Goal: Task Accomplishment & Management: Complete application form

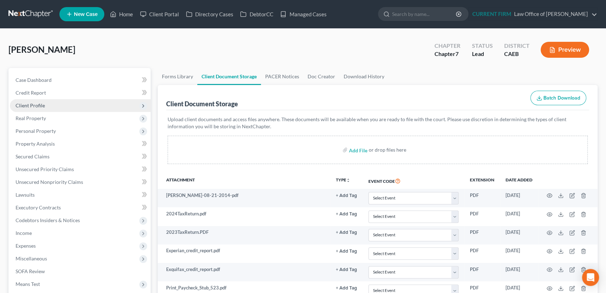
click at [21, 103] on span "Client Profile" at bounding box center [30, 105] width 29 height 6
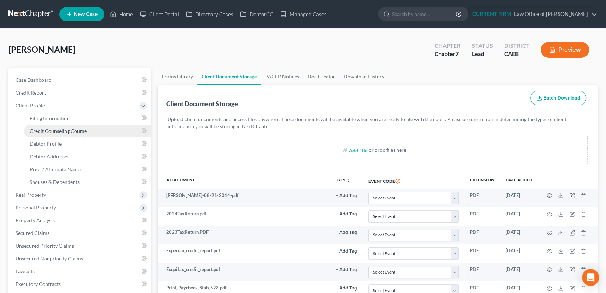
click at [38, 131] on span "Credit Counseling Course" at bounding box center [58, 131] width 57 height 6
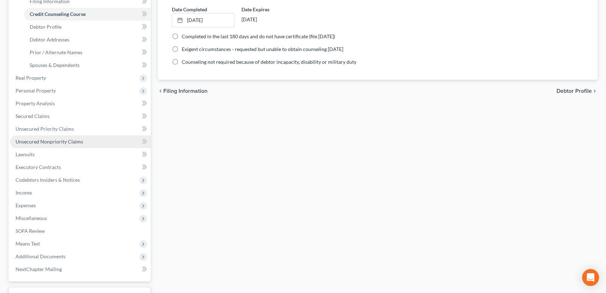
scroll to position [128, 0]
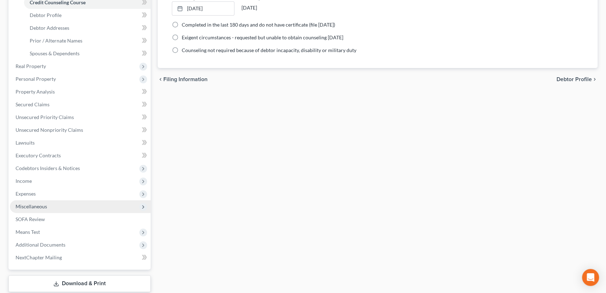
click at [37, 205] on span "Miscellaneous" at bounding box center [31, 206] width 31 height 6
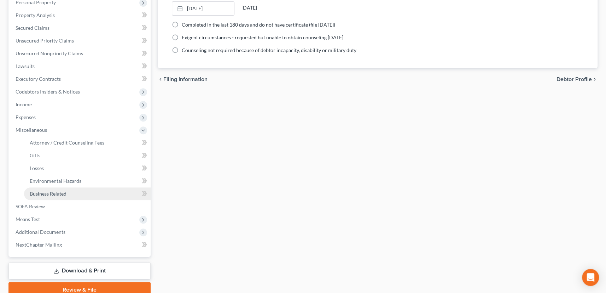
click at [40, 192] on span "Business Related" at bounding box center [48, 193] width 37 height 6
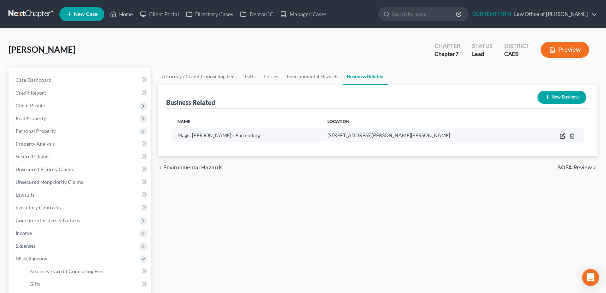
click at [563, 136] on icon "button" at bounding box center [563, 134] width 3 height 3
select select "sole_proprietor"
select select "4"
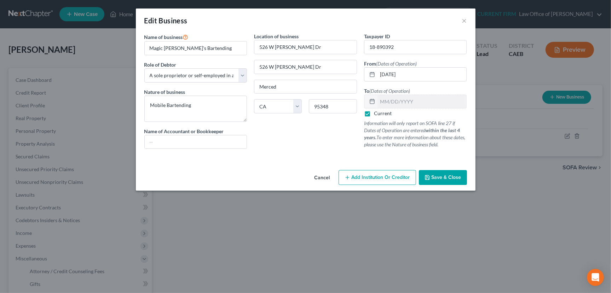
click at [444, 177] on span "Save & Close" at bounding box center [447, 177] width 30 height 6
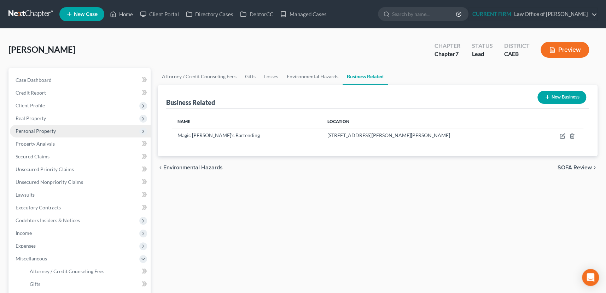
click at [44, 130] on span "Personal Property" at bounding box center [36, 131] width 40 height 6
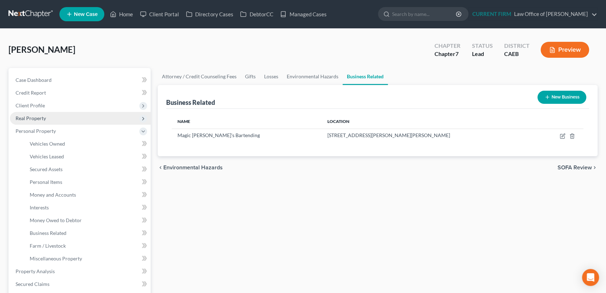
click at [41, 117] on span "Real Property" at bounding box center [31, 118] width 30 height 6
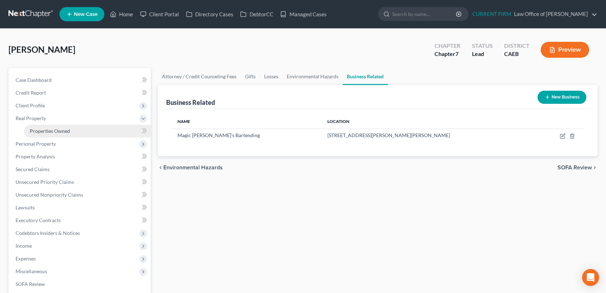
click at [44, 127] on link "Properties Owned" at bounding box center [87, 131] width 127 height 13
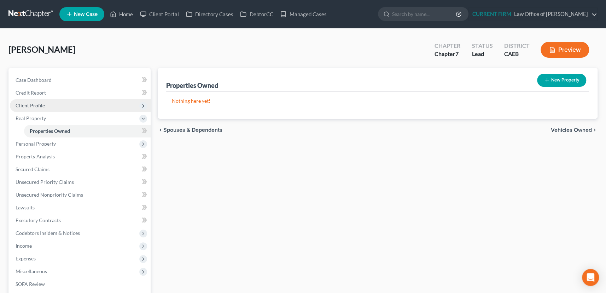
click at [35, 103] on span "Client Profile" at bounding box center [30, 105] width 29 height 6
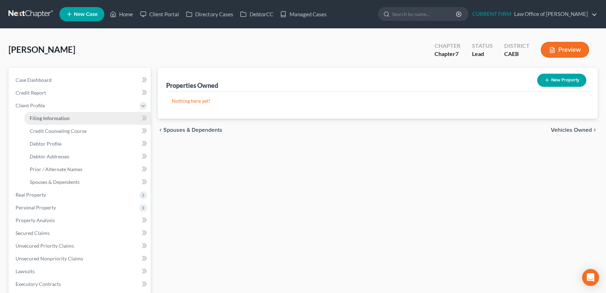
click at [40, 113] on link "Filing Information" at bounding box center [87, 118] width 127 height 13
select select "1"
select select "0"
select select "8"
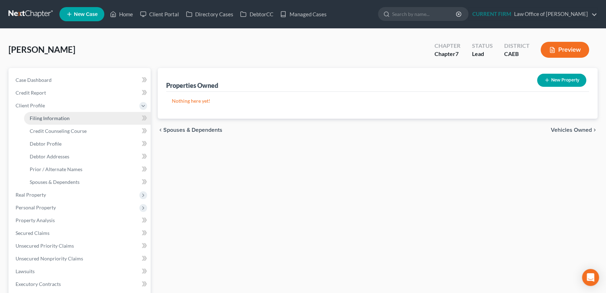
select select "0"
select select "4"
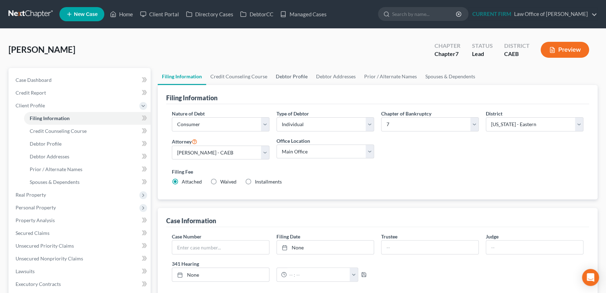
click at [291, 75] on link "Debtor Profile" at bounding box center [292, 76] width 40 height 17
select select "0"
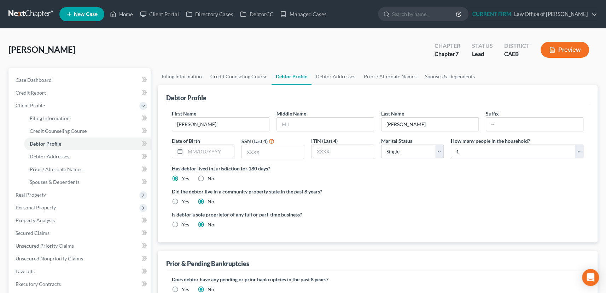
click at [182, 199] on label "Yes" at bounding box center [185, 201] width 7 height 7
click at [185, 199] on input "Yes" at bounding box center [187, 200] width 5 height 5
radio input "true"
radio input "false"
click at [446, 75] on link "Spouses & Dependents" at bounding box center [450, 76] width 58 height 17
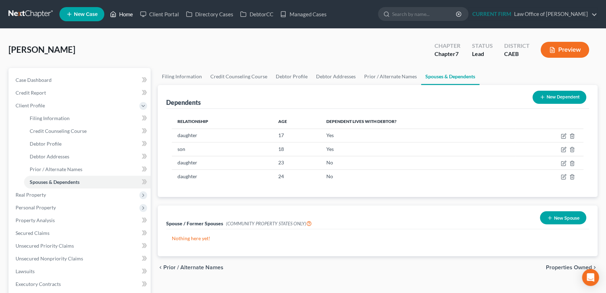
click at [127, 13] on link "Home" at bounding box center [122, 14] width 30 height 13
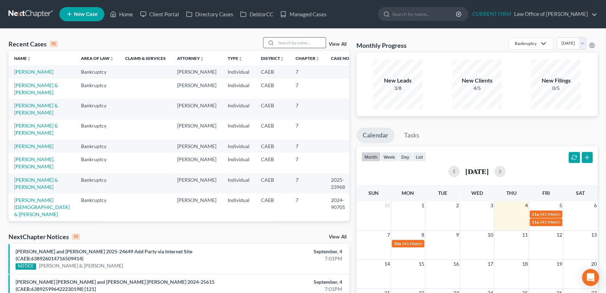
click at [281, 40] on input "search" at bounding box center [301, 43] width 50 height 10
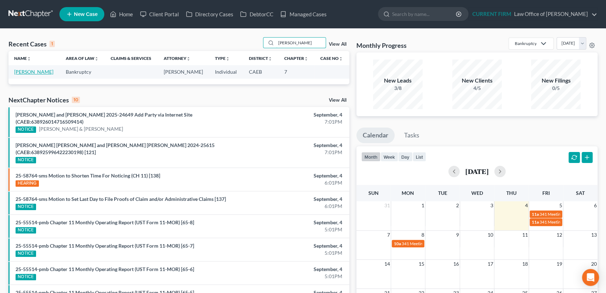
type input "[PERSON_NAME]"
click at [26, 72] on link "[PERSON_NAME]" at bounding box center [33, 72] width 39 height 6
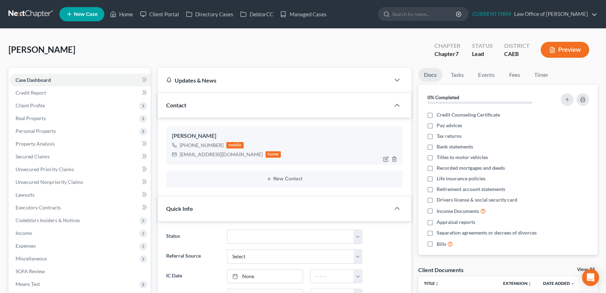
scroll to position [211, 0]
drag, startPoint x: 178, startPoint y: 153, endPoint x: 226, endPoint y: 153, distance: 48.1
click at [226, 153] on div "[EMAIL_ADDRESS][DOMAIN_NAME] home" at bounding box center [226, 154] width 109 height 9
copy div "[EMAIL_ADDRESS][DOMAIN_NAME]"
drag, startPoint x: 31, startPoint y: 104, endPoint x: 35, endPoint y: 123, distance: 18.8
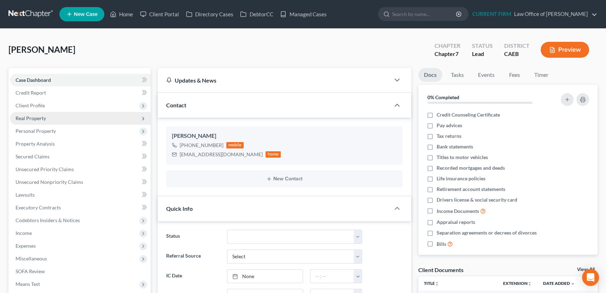
click at [31, 104] on span "Client Profile" at bounding box center [30, 105] width 29 height 6
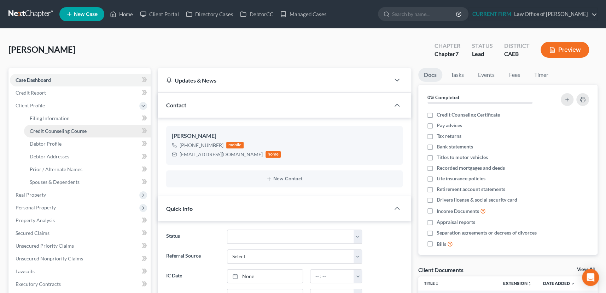
click at [38, 130] on span "Credit Counseling Course" at bounding box center [58, 131] width 57 height 6
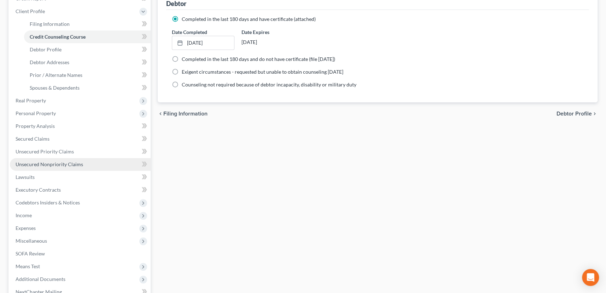
scroll to position [96, 0]
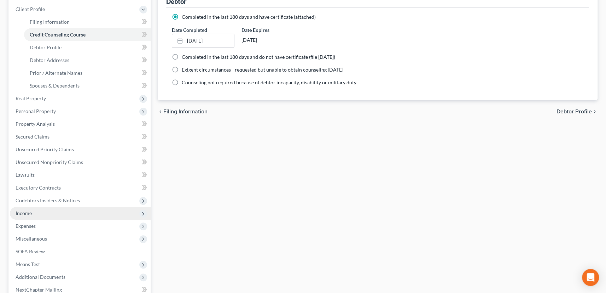
click at [26, 213] on span "Income" at bounding box center [24, 213] width 16 height 6
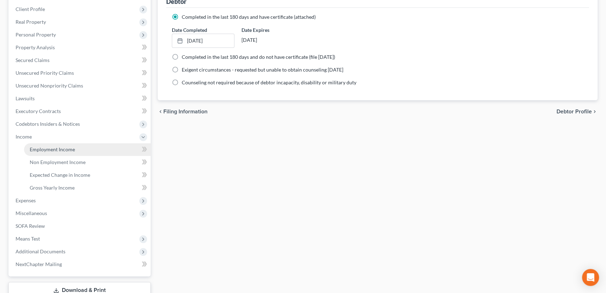
click at [44, 146] on span "Employment Income" at bounding box center [52, 149] width 45 height 6
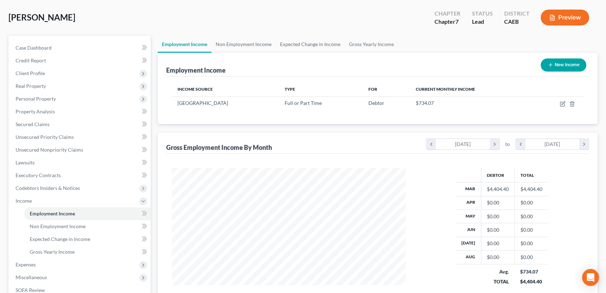
scroll to position [32, 0]
click at [244, 45] on link "Non Employment Income" at bounding box center [244, 44] width 64 height 17
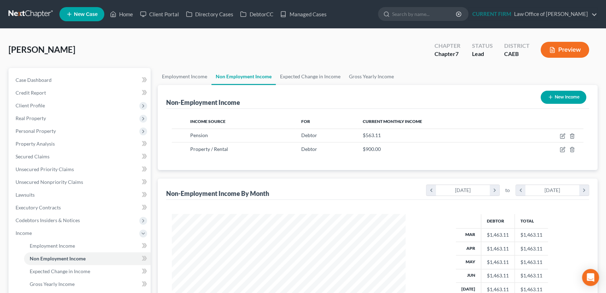
scroll to position [127, 248]
click at [27, 105] on span "Client Profile" at bounding box center [30, 105] width 29 height 6
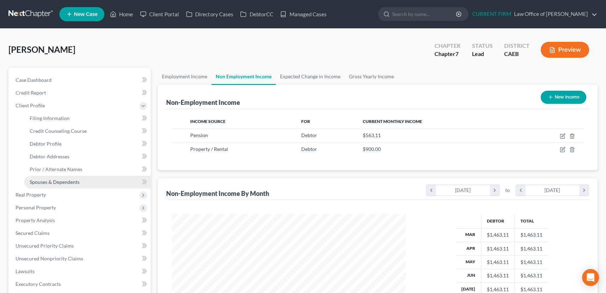
click at [71, 180] on span "Spouses & Dependents" at bounding box center [55, 182] width 50 height 6
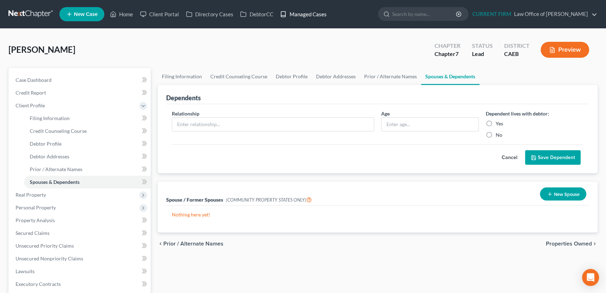
drag, startPoint x: 304, startPoint y: 12, endPoint x: 302, endPoint y: 2, distance: 10.4
click at [304, 12] on link "Managed Cases" at bounding box center [303, 14] width 53 height 13
